Goal: Information Seeking & Learning: Understand process/instructions

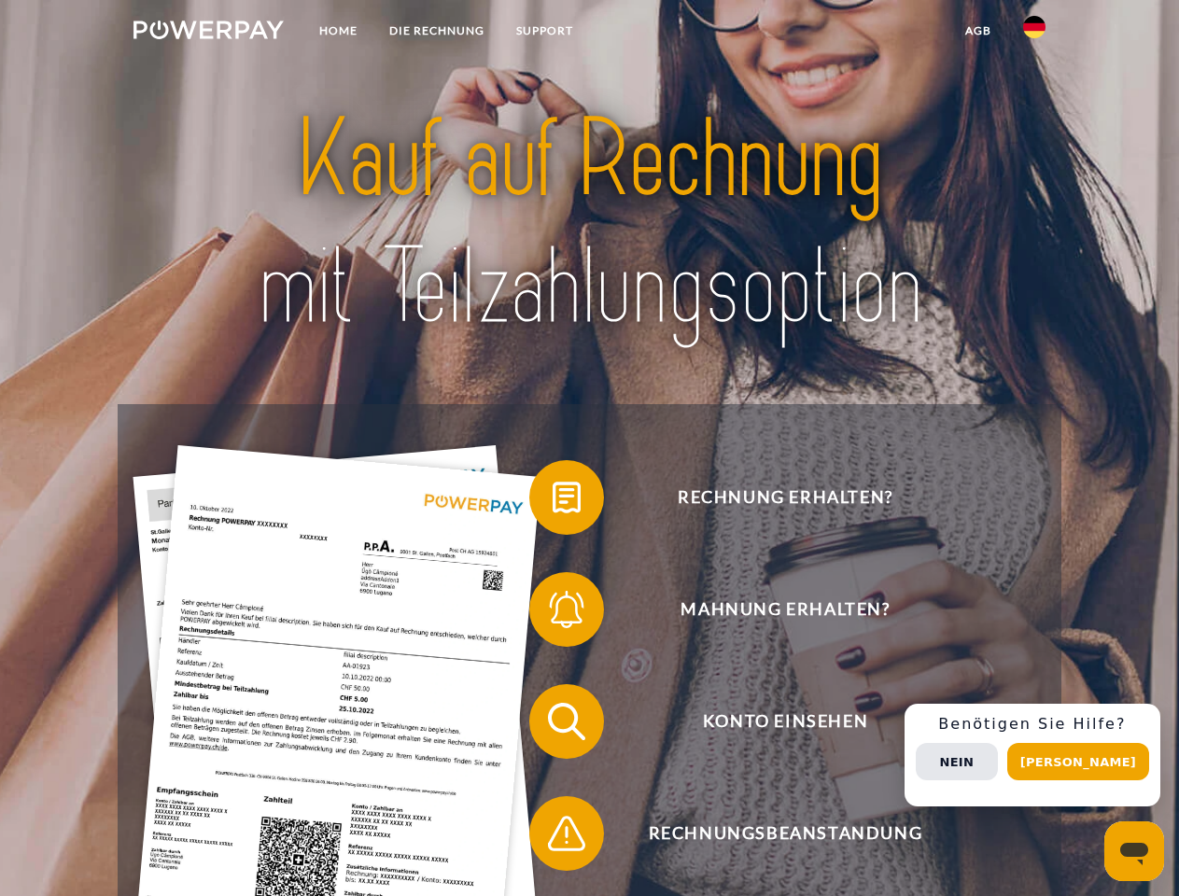
click at [208, 33] on img at bounding box center [209, 30] width 150 height 19
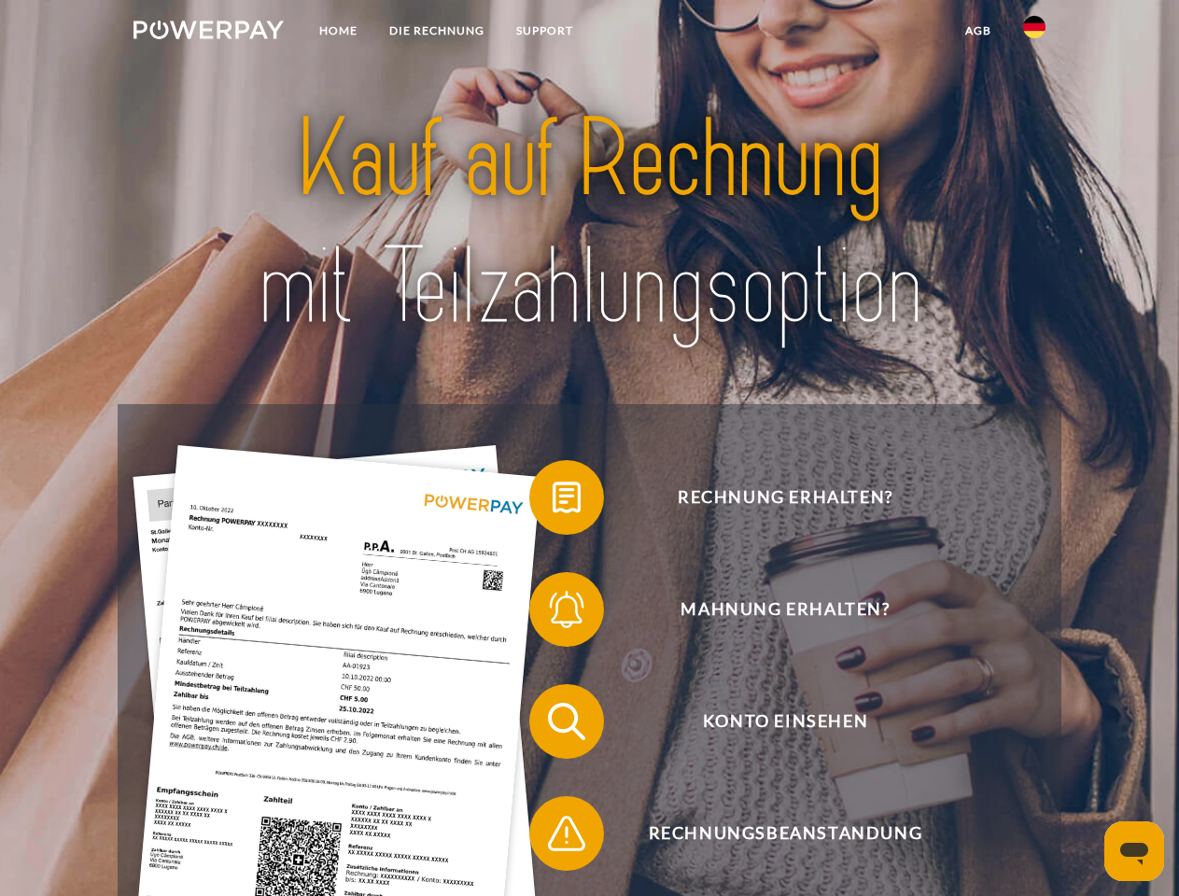
click at [1035, 33] on img at bounding box center [1034, 27] width 22 height 22
click at [978, 31] on link "agb" at bounding box center [979, 31] width 58 height 34
click at [553, 501] on span at bounding box center [538, 497] width 93 height 93
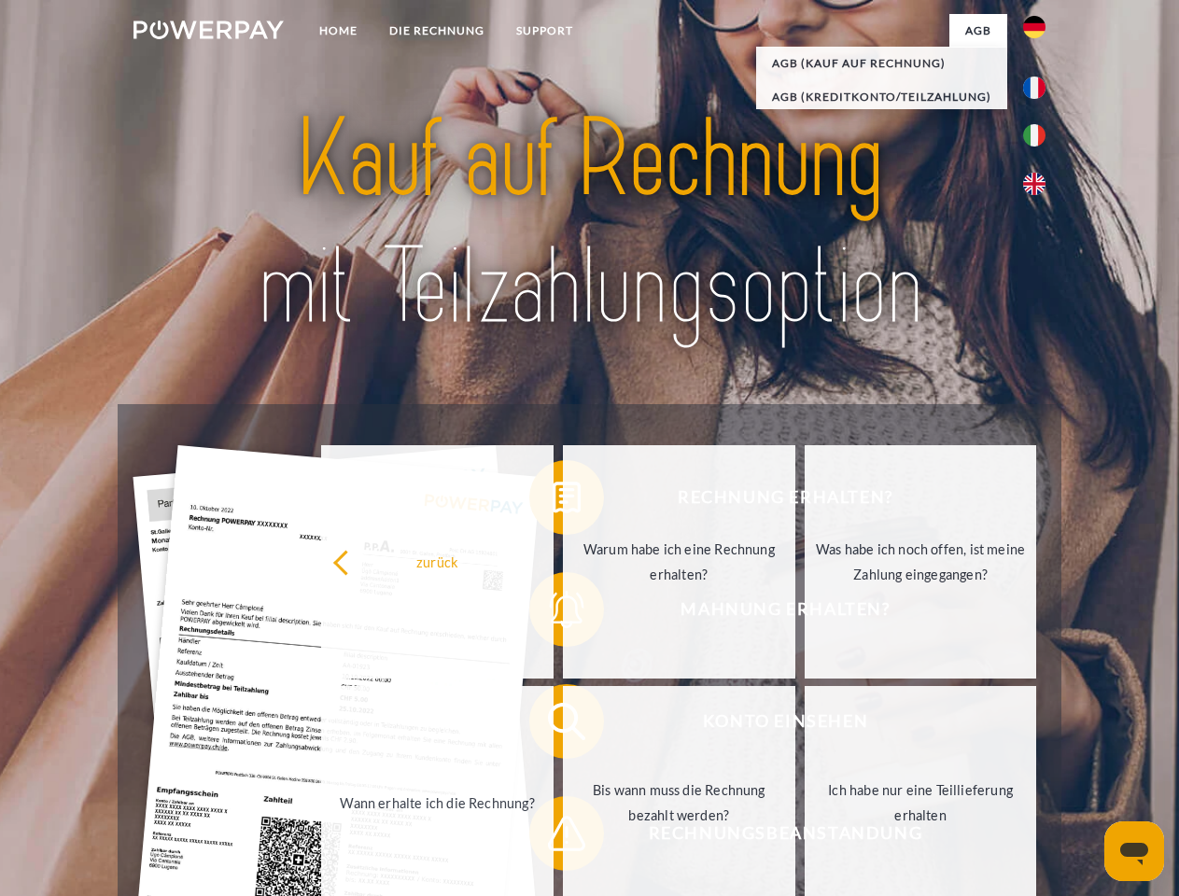
click at [553, 614] on div "zurück Warum habe ich eine Rechnung erhalten? Was habe ich noch offen, ist mein…" at bounding box center [680, 683] width 755 height 482
click at [563, 726] on link "Bis wann muss die Rechnung bezahlt werden?" at bounding box center [679, 802] width 233 height 233
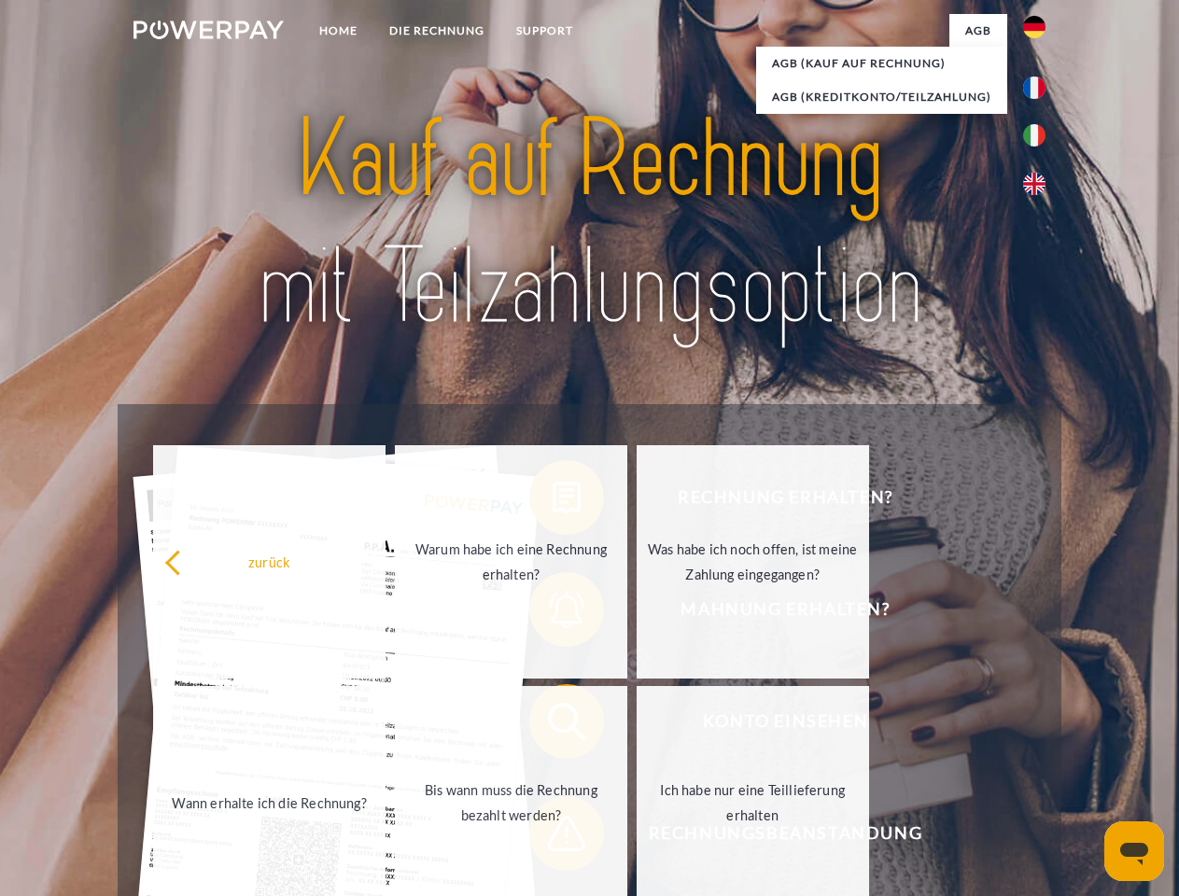
click at [553, 838] on span at bounding box center [538, 833] width 93 height 93
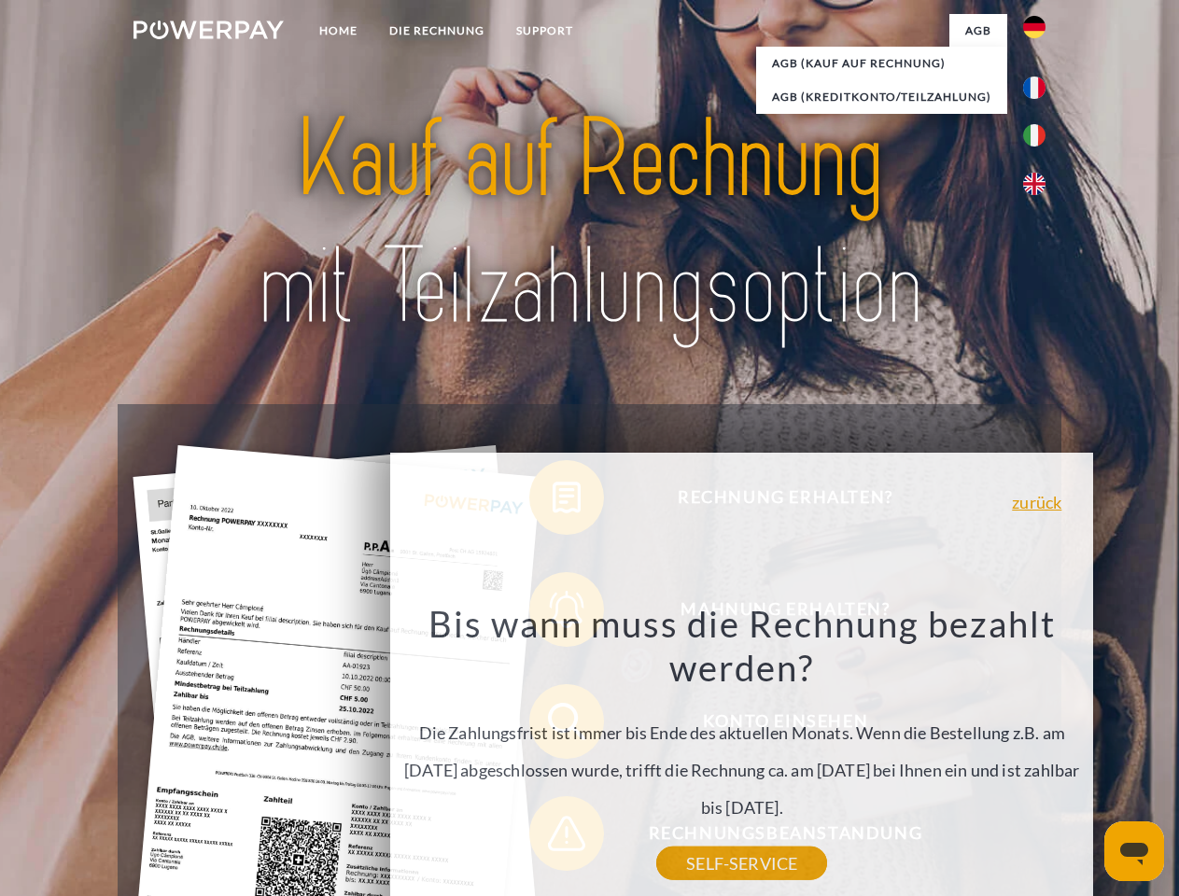
click at [1039, 755] on div "Rechnung erhalten? Mahnung erhalten? Konto einsehen" at bounding box center [589, 777] width 943 height 747
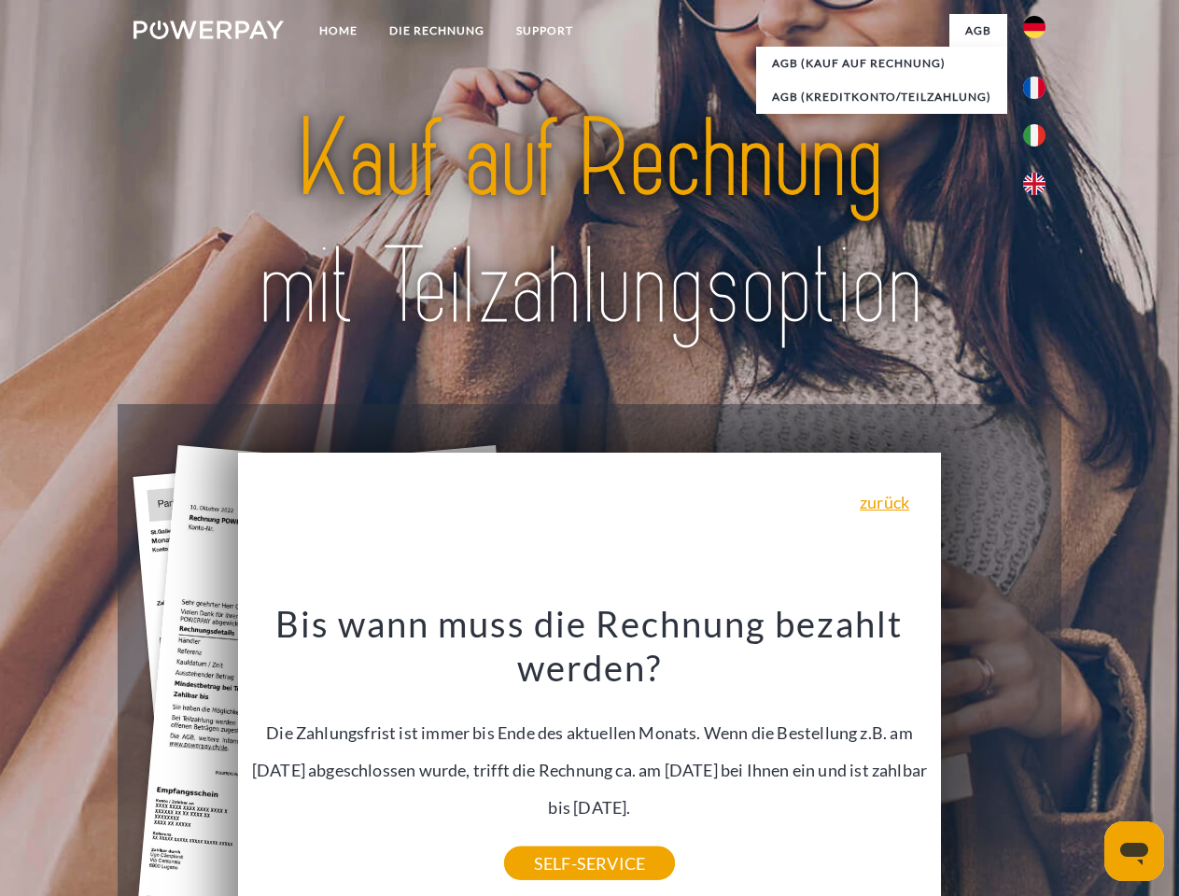
click at [994, 759] on span "Konto einsehen" at bounding box center [786, 722] width 458 height 75
click at [1085, 762] on header "Home DIE RECHNUNG SUPPORT" at bounding box center [589, 645] width 1179 height 1290
